Goal: Task Accomplishment & Management: Manage account settings

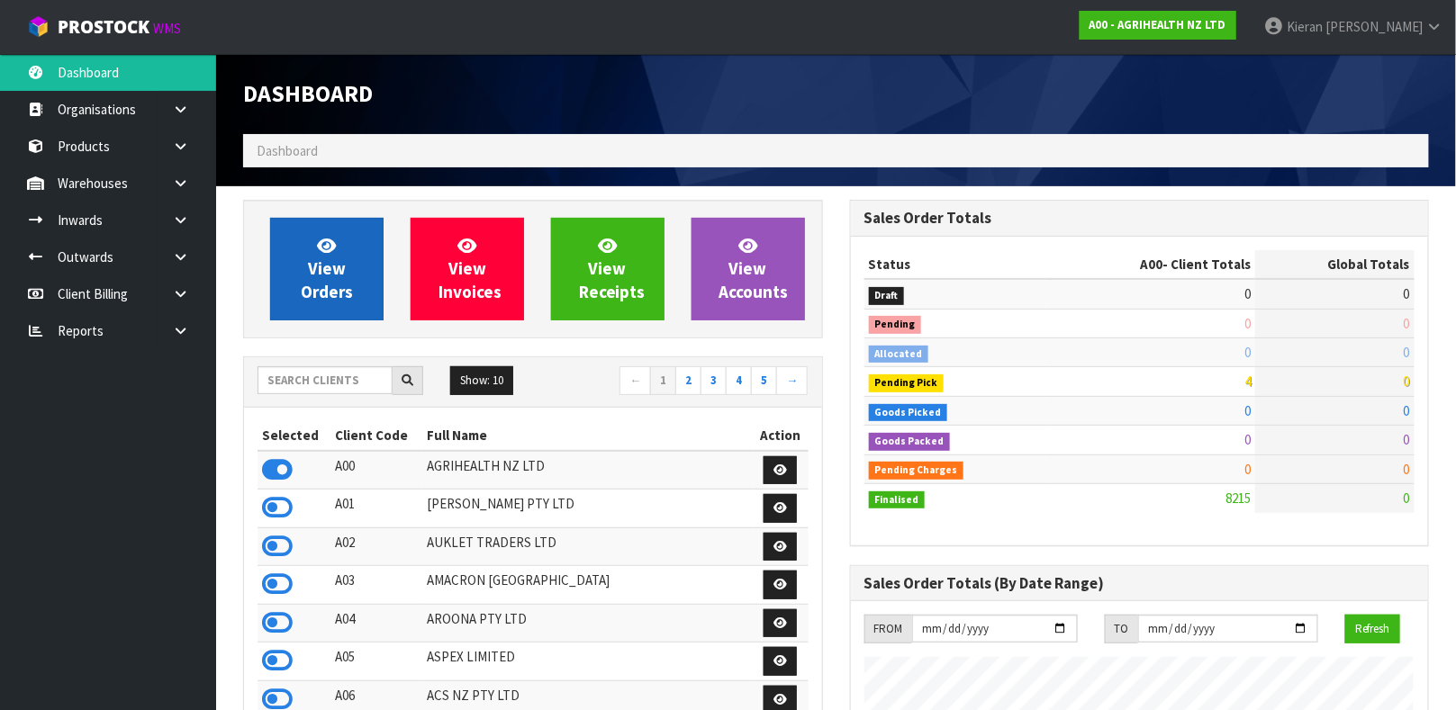
scroll to position [1366, 606]
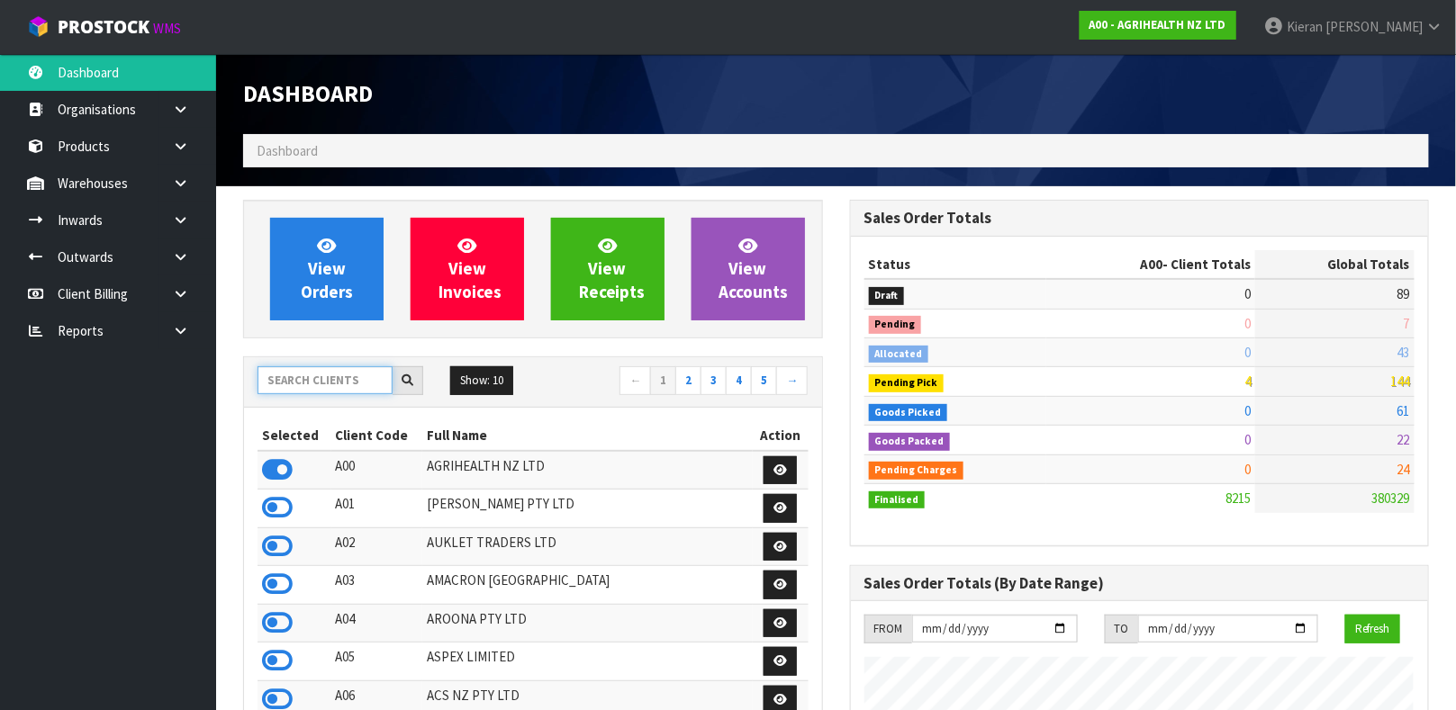
click at [285, 386] on input "text" at bounding box center [324, 380] width 135 height 28
type input "DATS"
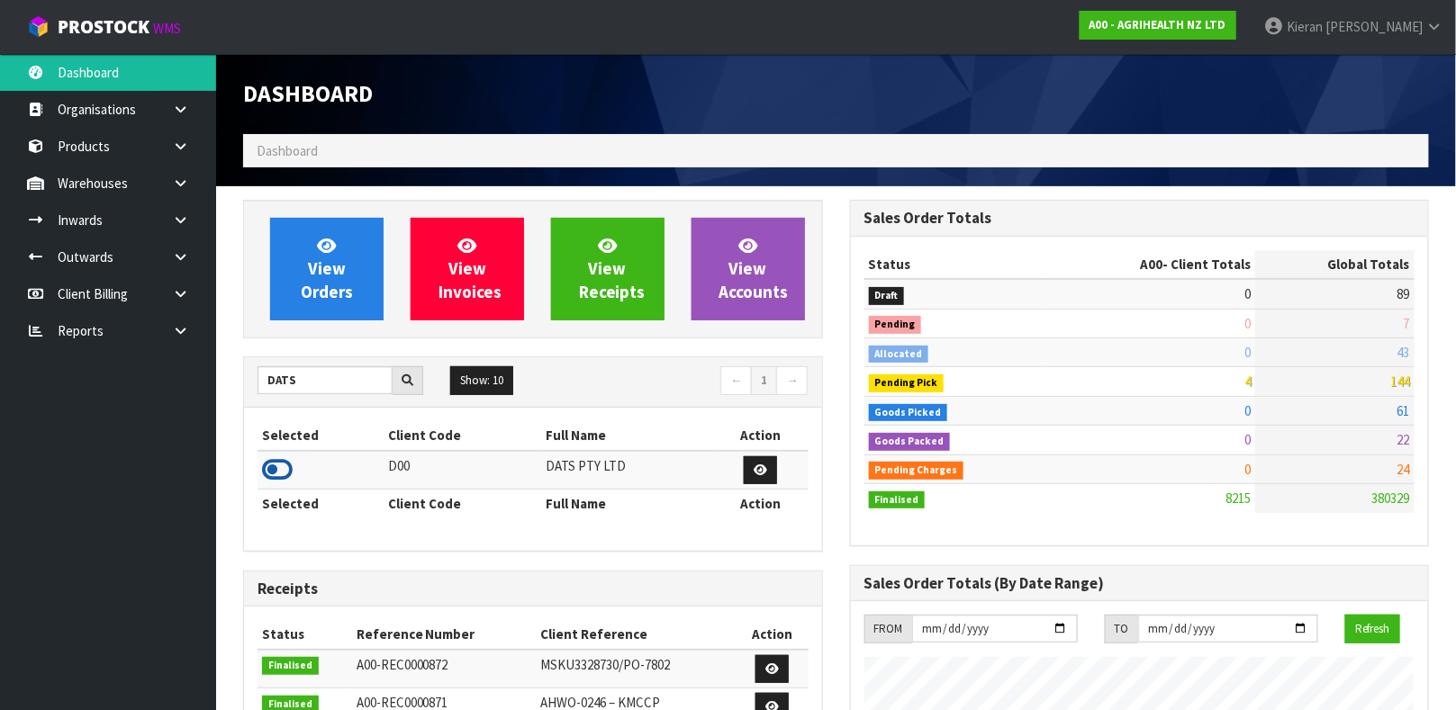
click at [282, 476] on icon at bounding box center [277, 469] width 31 height 27
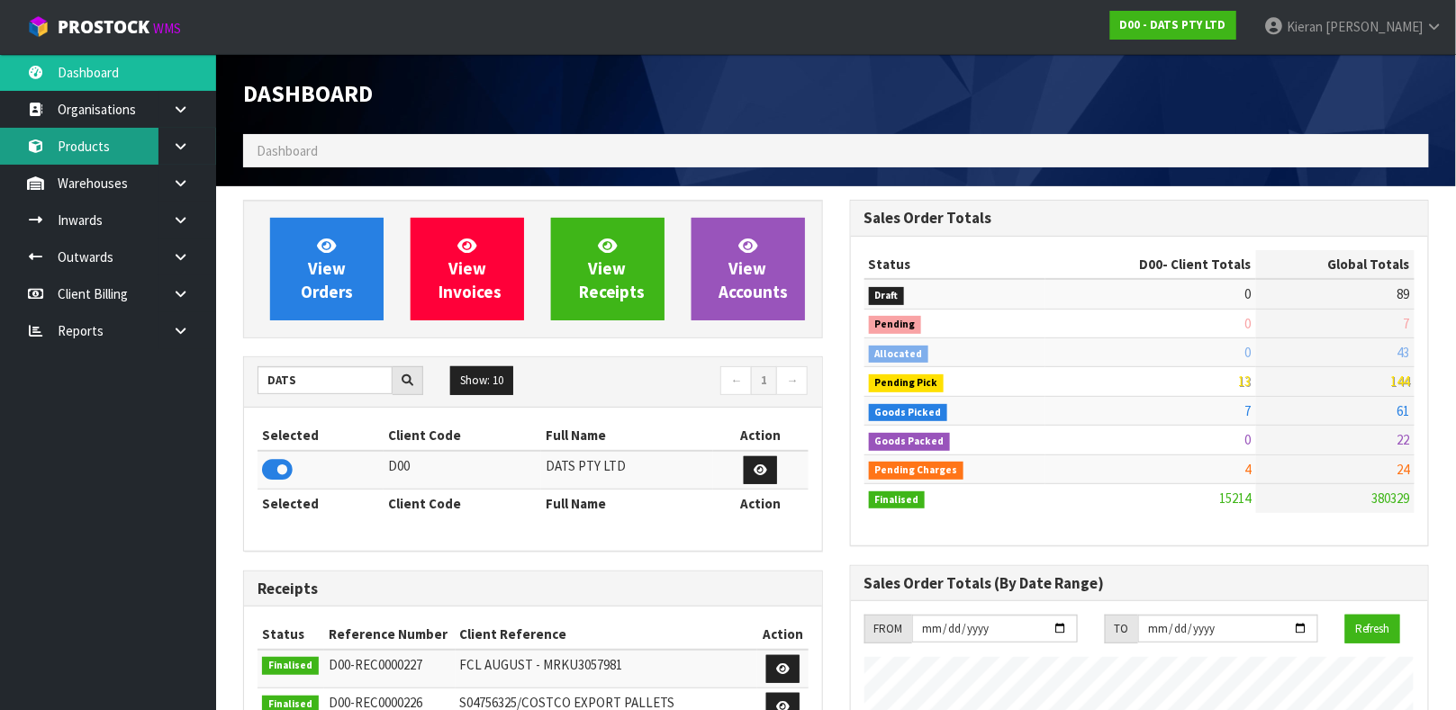
click at [125, 146] on link "Products" at bounding box center [108, 146] width 216 height 37
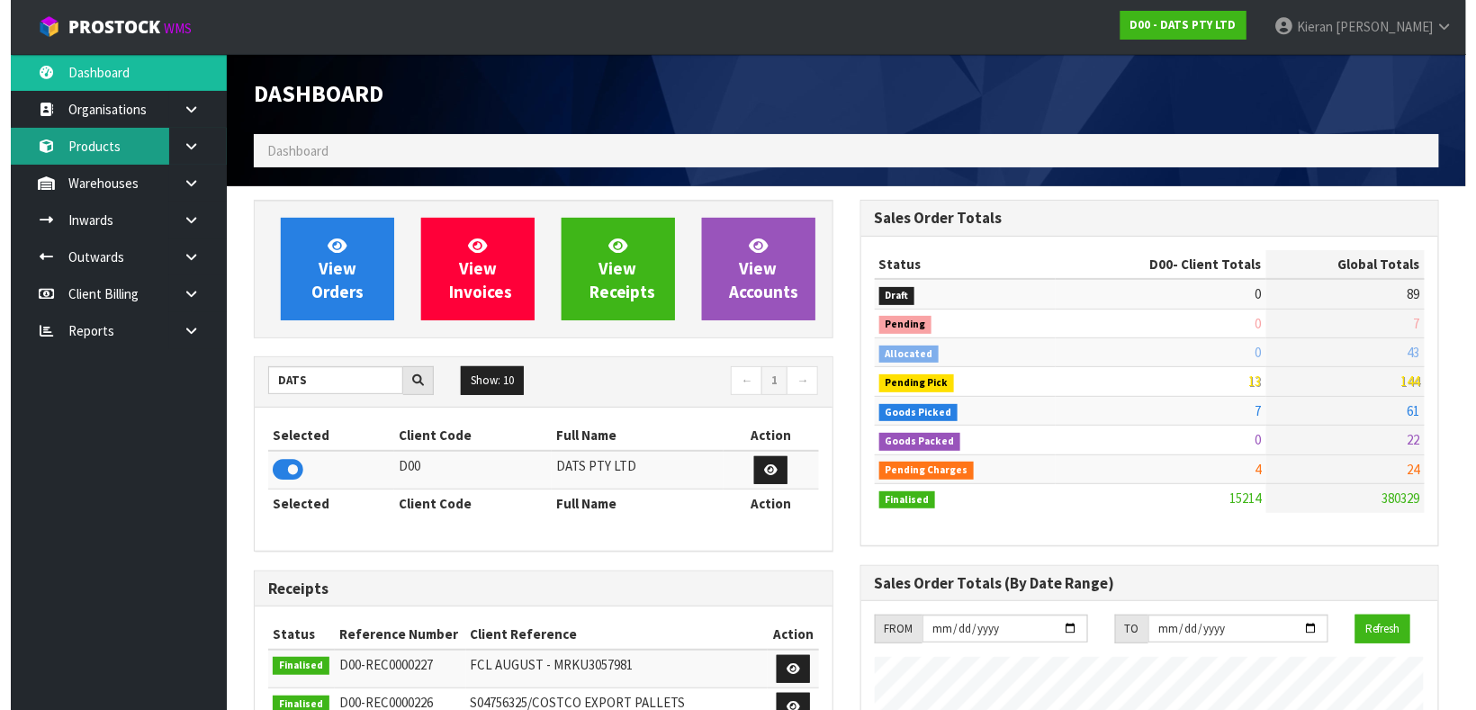
scroll to position [1366, 606]
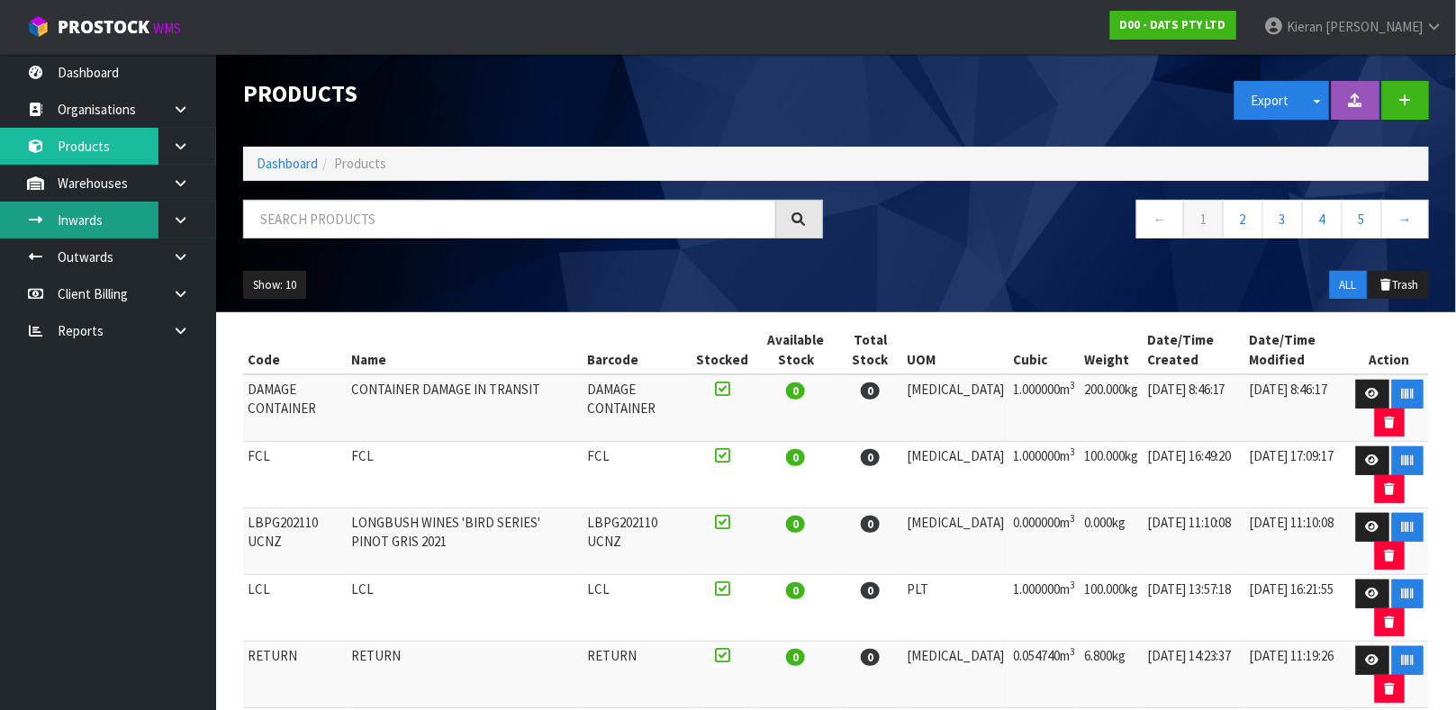
click at [132, 221] on link "Inwards" at bounding box center [108, 220] width 216 height 37
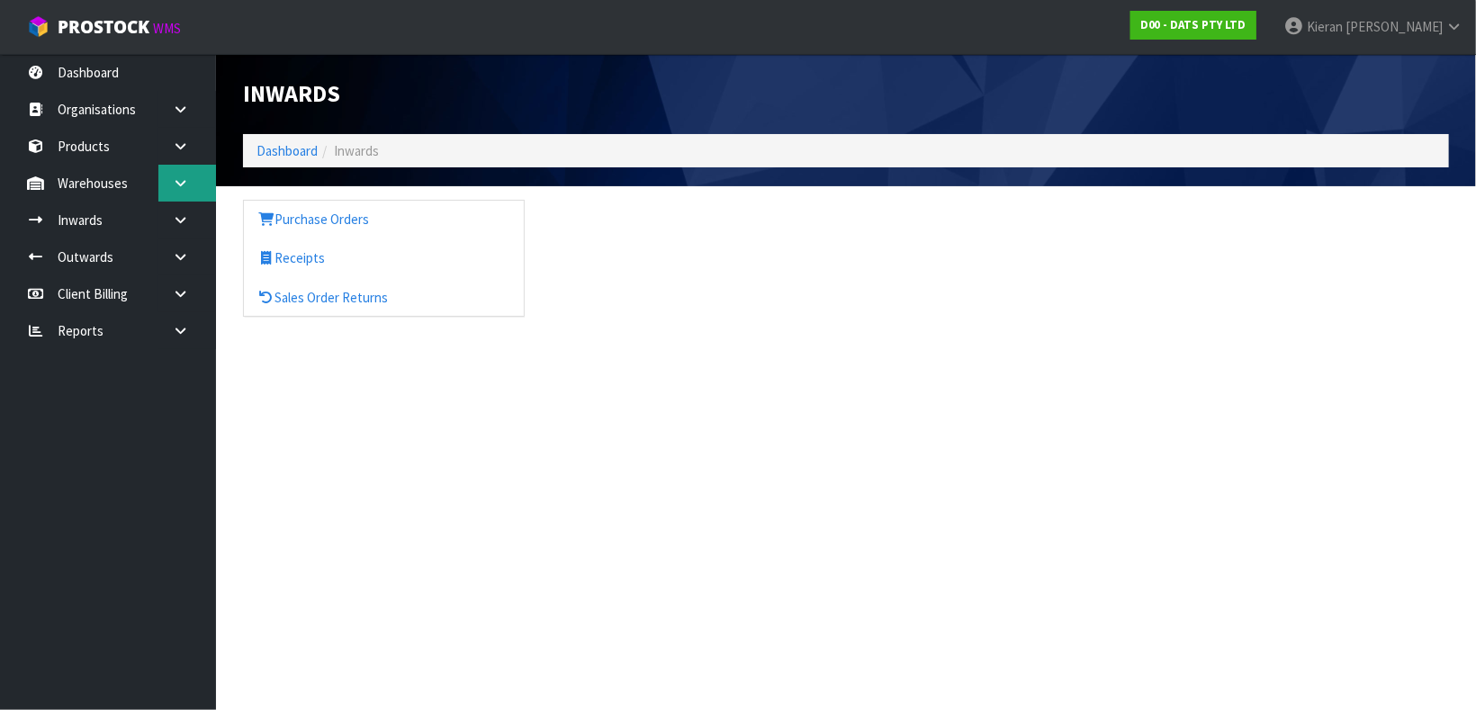
click at [185, 185] on icon at bounding box center [180, 183] width 17 height 14
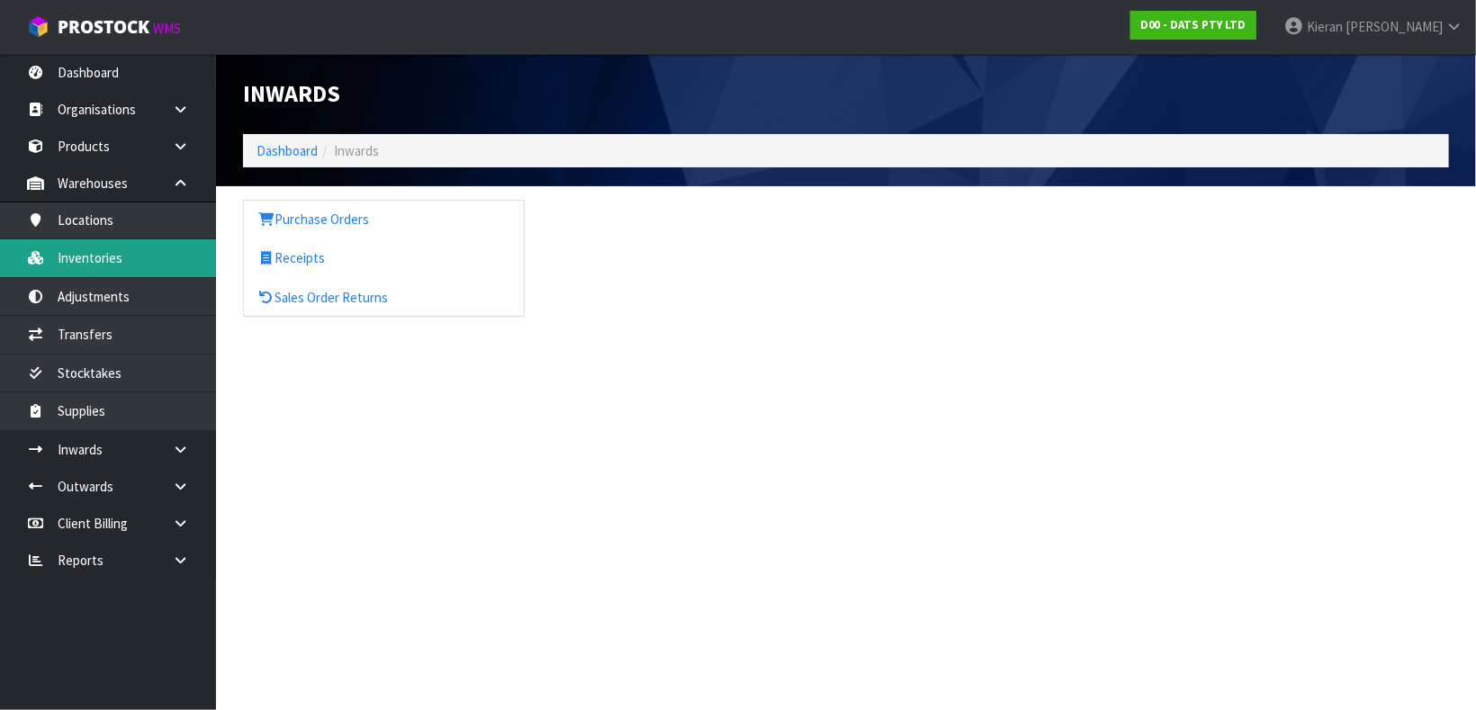
click at [136, 258] on link "Inventories" at bounding box center [108, 257] width 216 height 37
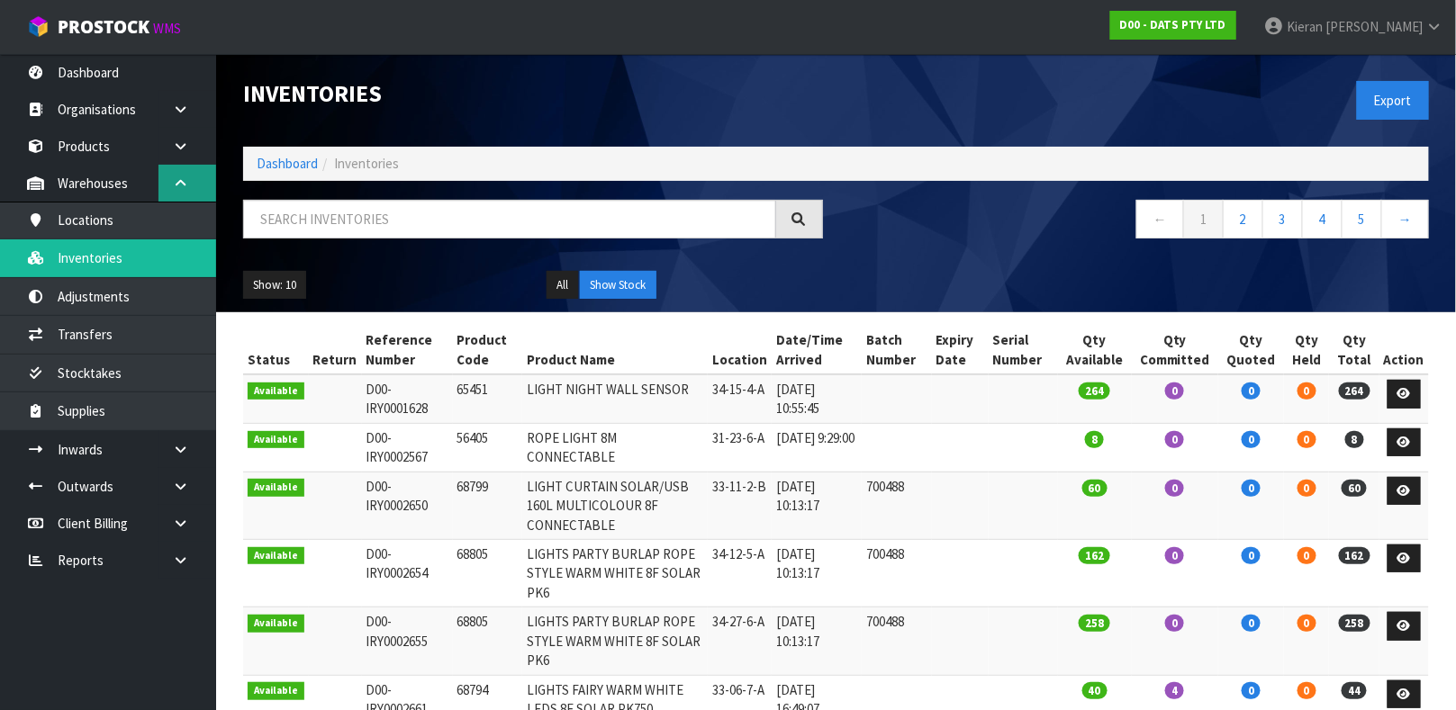
click at [185, 167] on link at bounding box center [187, 183] width 58 height 37
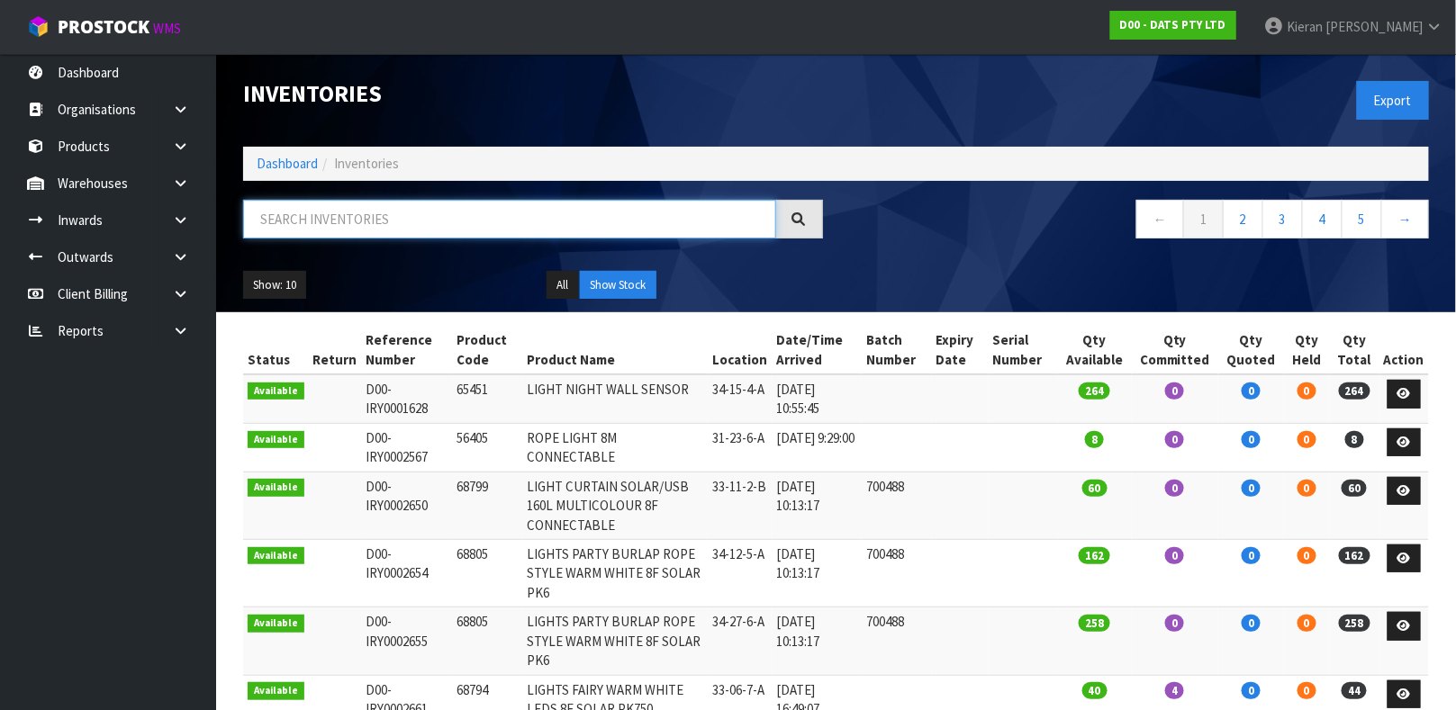
click at [311, 228] on input "text" at bounding box center [509, 219] width 533 height 39
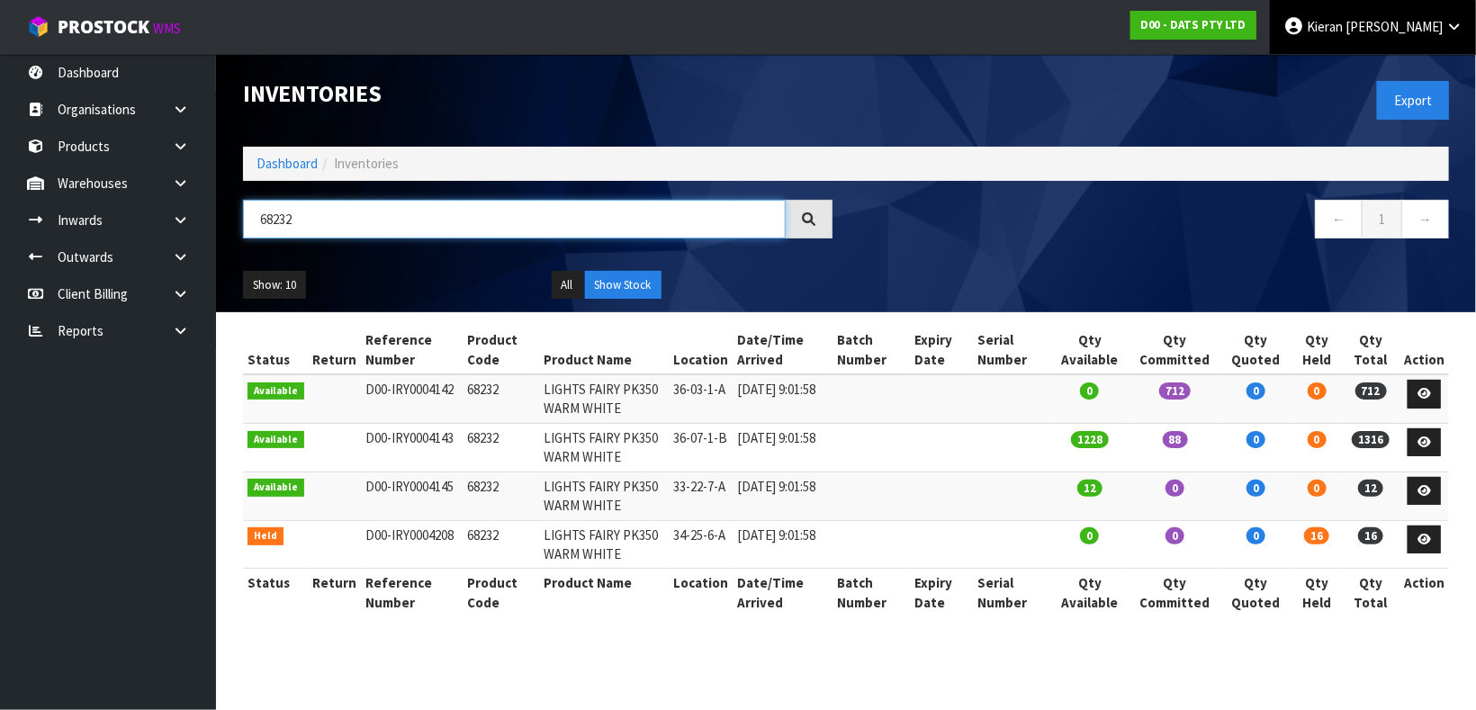
type input "68232"
click at [1433, 33] on span "Cutforth" at bounding box center [1394, 26] width 97 height 17
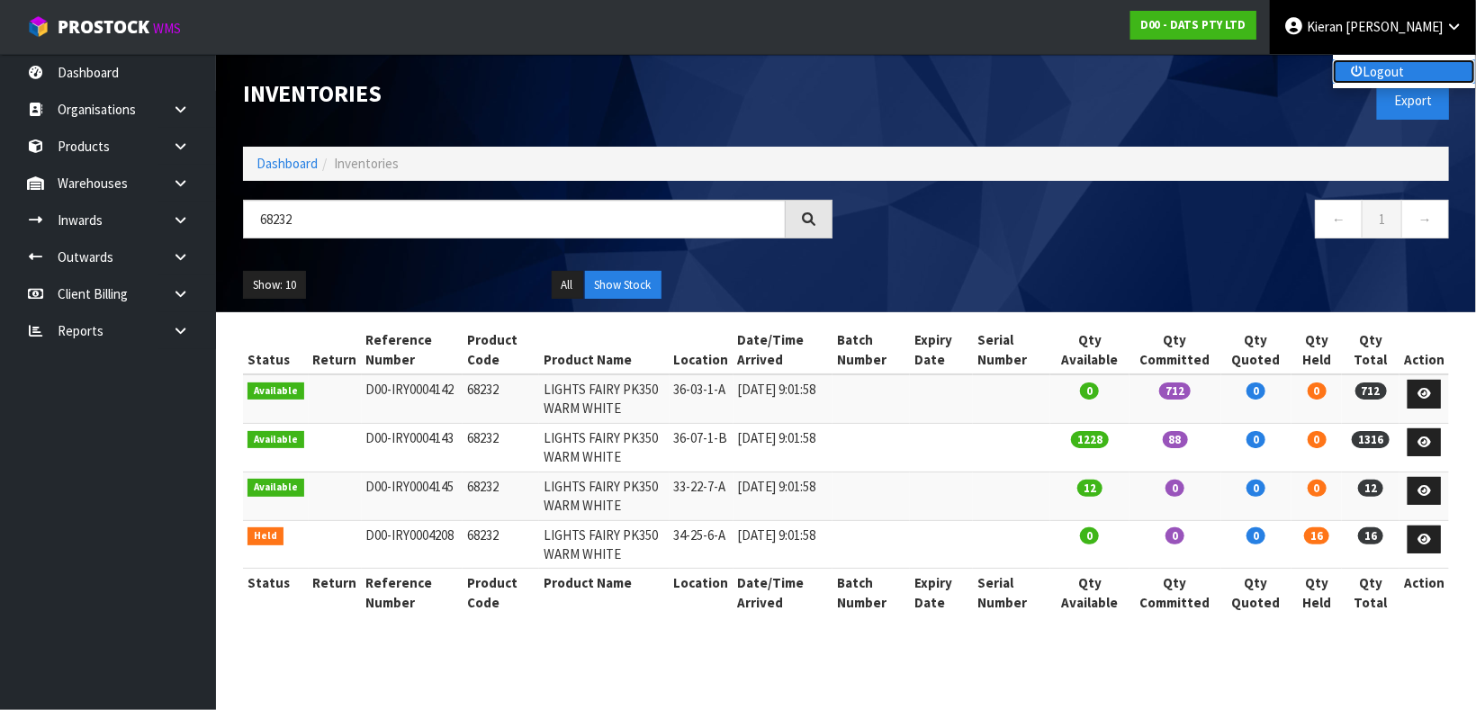
click at [1420, 76] on link "Logout" at bounding box center [1404, 71] width 142 height 24
